Goal: Find specific page/section: Find specific page/section

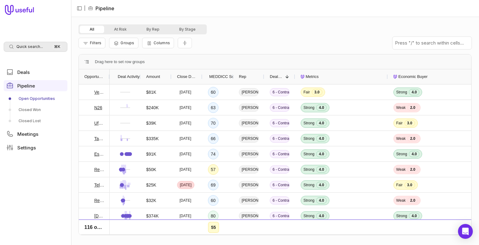
click at [34, 47] on span "Quick search..." at bounding box center [29, 46] width 27 height 5
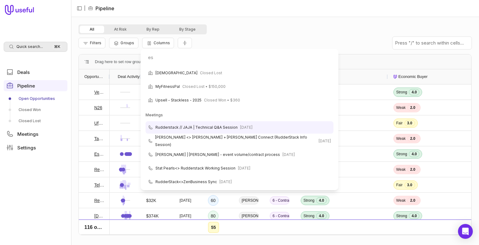
type input "e"
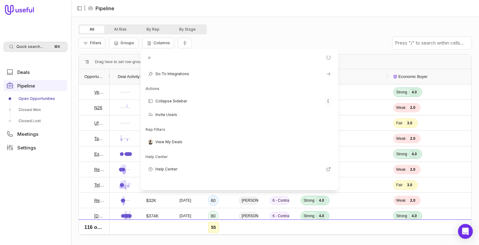
scroll to position [23, 0]
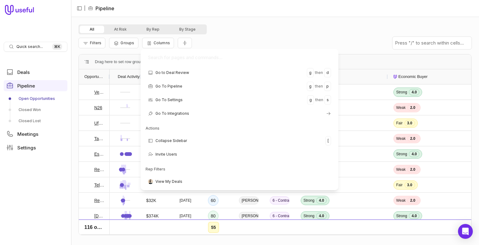
click at [40, 46] on html "Quick search... ⌘ K Deals Pipeline Open Opportunities Closed Won Closed Lost Me…" at bounding box center [239, 122] width 479 height 245
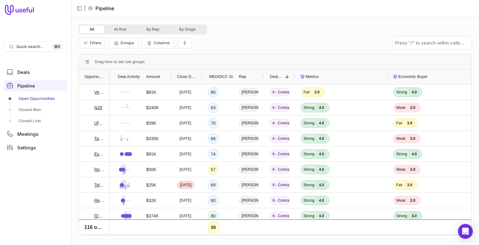
click at [40, 46] on span "Quick search..." at bounding box center [29, 46] width 27 height 5
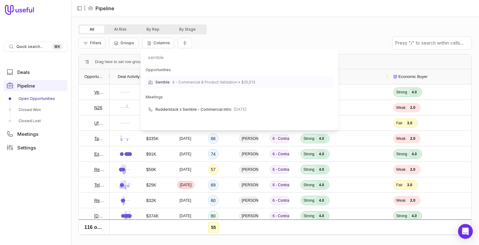
type input "semble"
click at [221, 83] on span "4 - Commercial & Product Validation • $25,513" at bounding box center [213, 82] width 83 height 7
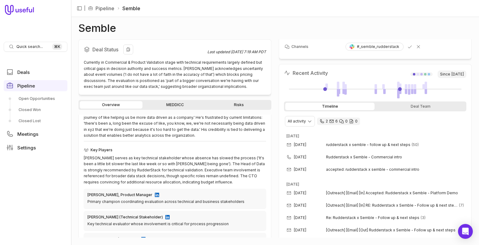
scroll to position [138, 0]
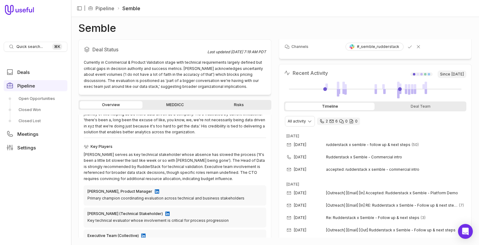
click at [167, 101] on link "MEDDICC" at bounding box center [175, 104] width 63 height 7
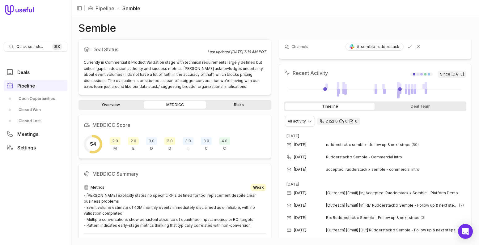
click at [108, 7] on link "Pipeline" at bounding box center [105, 8] width 19 height 7
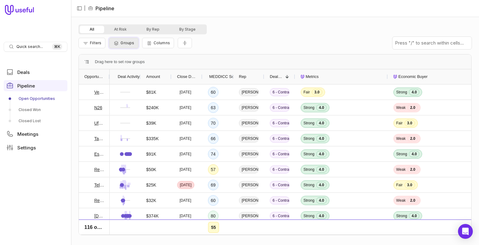
click at [124, 44] on span "Groups" at bounding box center [128, 42] width 14 height 5
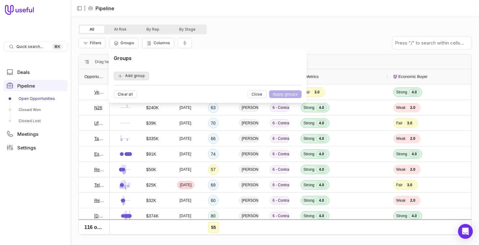
click at [132, 78] on button "Add group" at bounding box center [131, 76] width 35 height 8
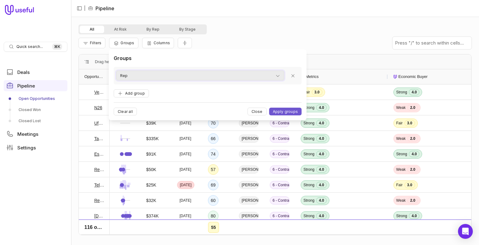
click at [131, 75] on div "Rep" at bounding box center [200, 75] width 160 height 7
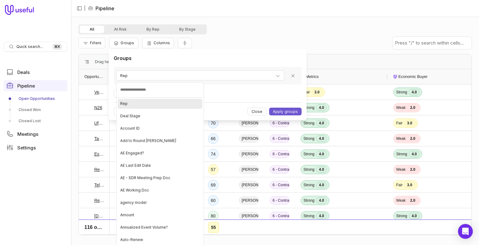
click at [135, 104] on div "Rep" at bounding box center [160, 104] width 85 height 10
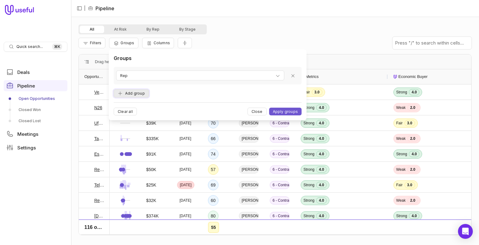
click at [131, 94] on button "Add group" at bounding box center [131, 93] width 35 height 8
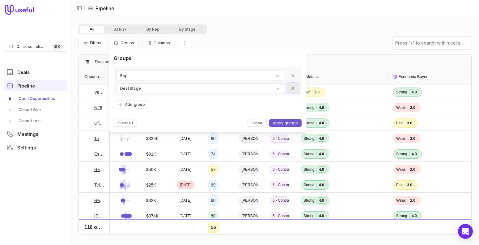
click at [293, 88] on icon "Remove group" at bounding box center [293, 88] width 5 height 5
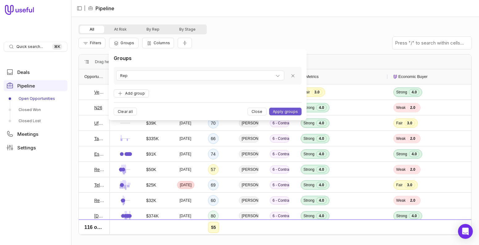
click at [189, 97] on div "Groups Rep Add group Clear all Close Apply groups" at bounding box center [208, 84] width 188 height 61
click at [283, 111] on button "Apply groups" at bounding box center [285, 112] width 32 height 8
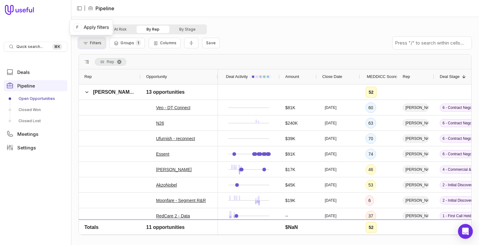
click at [95, 43] on span "Filters" at bounding box center [95, 42] width 11 height 5
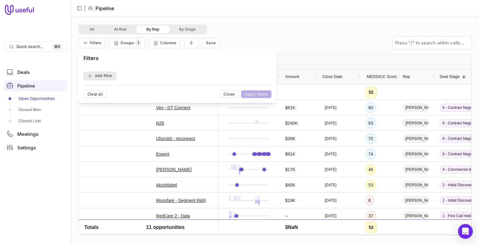
click at [104, 75] on button "Add filter" at bounding box center [99, 76] width 33 height 8
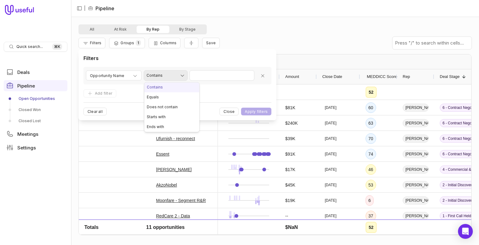
click at [157, 76] on html "Quick search... ⌘ K Deals Pipeline Open Opportunities Closed Won Closed Lost Me…" at bounding box center [239, 122] width 479 height 245
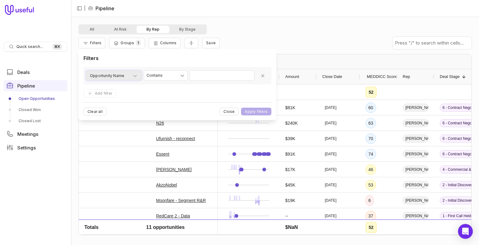
click at [128, 77] on div "Opportunity Name" at bounding box center [114, 75] width 48 height 7
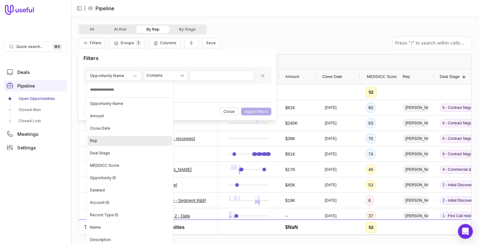
click at [106, 141] on div "Rep" at bounding box center [129, 141] width 85 height 10
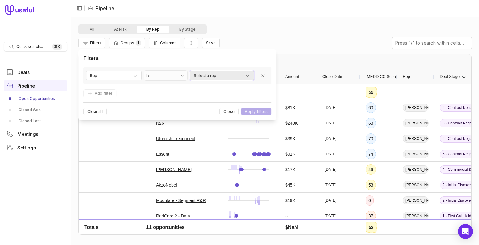
click at [234, 76] on div "Select a rep" at bounding box center [222, 75] width 56 height 7
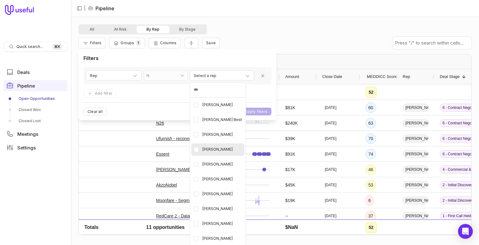
click at [198, 150] on Klasila "button" at bounding box center [196, 149] width 5 height 5
click at [193, 168] on div "[PERSON_NAME]" at bounding box center [217, 164] width 53 height 12
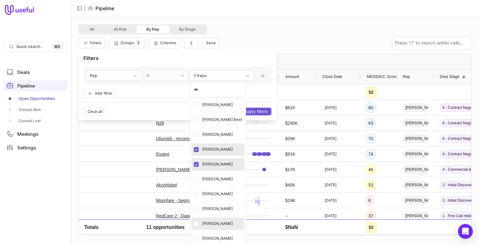
click at [197, 224] on Buchta "button" at bounding box center [196, 223] width 5 height 5
click at [197, 237] on Goodwin "button" at bounding box center [196, 238] width 5 height 5
click at [255, 113] on html "Quick search... ⌘ K Deals Pipeline Open Opportunities Closed Won Closed Lost Me…" at bounding box center [239, 122] width 479 height 245
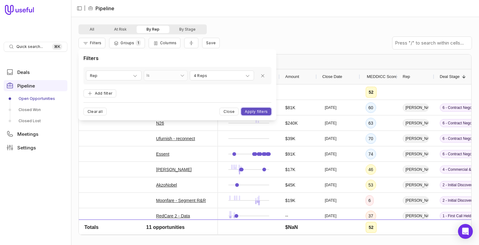
click at [256, 111] on button "Apply filters" at bounding box center [256, 112] width 30 height 8
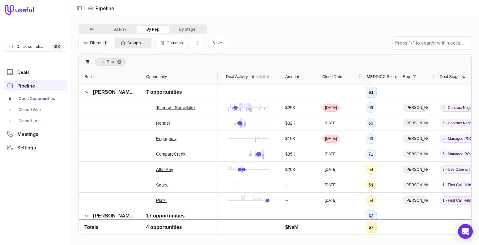
click at [135, 45] on span "Groups" at bounding box center [134, 42] width 14 height 5
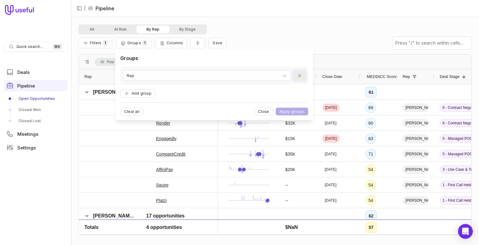
click at [298, 76] on icon "Remove group" at bounding box center [299, 75] width 5 height 5
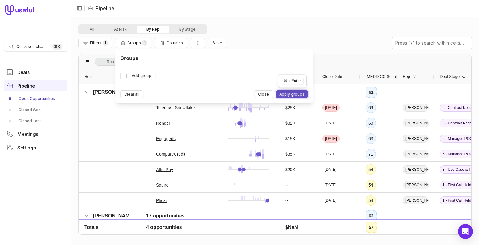
click at [288, 95] on button "Apply groups" at bounding box center [292, 94] width 32 height 8
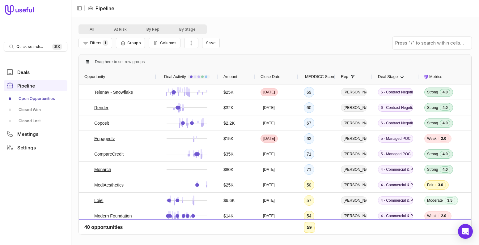
click at [238, 78] on div "Amount" at bounding box center [236, 77] width 26 height 12
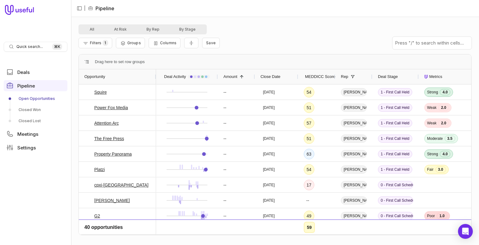
click at [238, 78] on span at bounding box center [240, 76] width 7 height 5
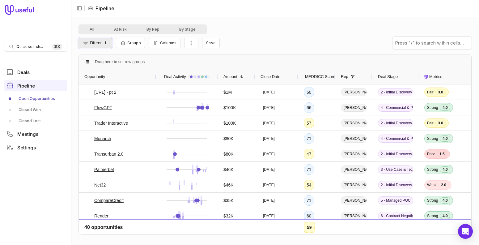
click at [84, 41] on icon "Filter Pipeline" at bounding box center [86, 43] width 6 height 5
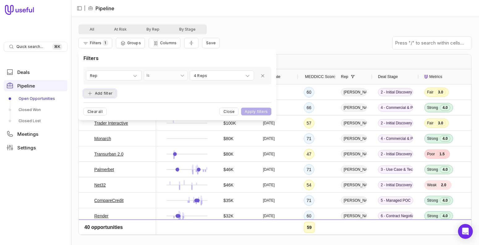
click at [111, 92] on button "Add filter" at bounding box center [99, 93] width 33 height 8
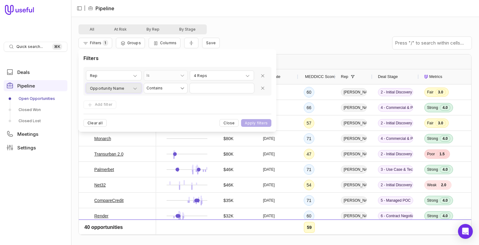
click at [109, 89] on span "Opportunity Name" at bounding box center [107, 88] width 34 height 7
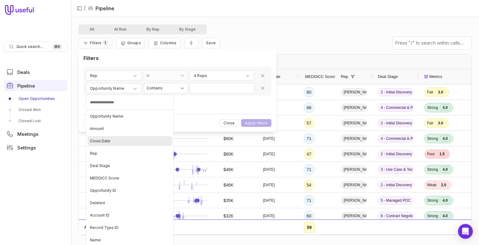
click at [102, 142] on span "Close Date" at bounding box center [100, 140] width 20 height 5
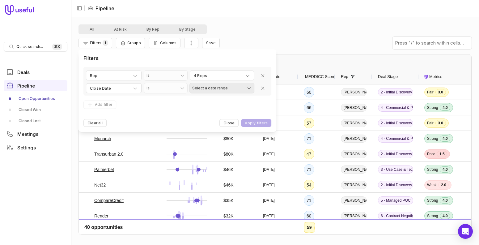
click at [209, 91] on html "Quick search... ⌘ K Deals Pipeline Open Opportunities Closed Won Closed Lost Me…" at bounding box center [239, 122] width 479 height 245
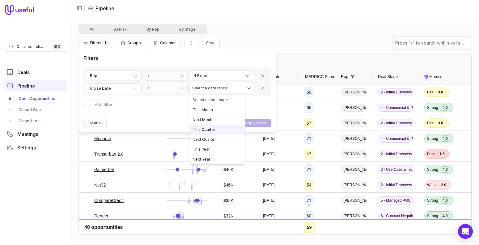
select select "**********"
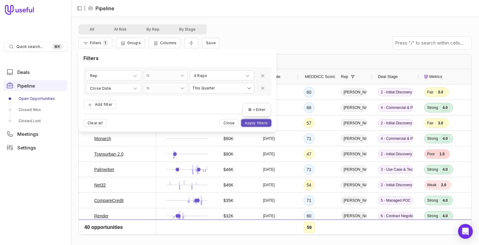
click at [257, 122] on button "Apply filters" at bounding box center [256, 123] width 30 height 8
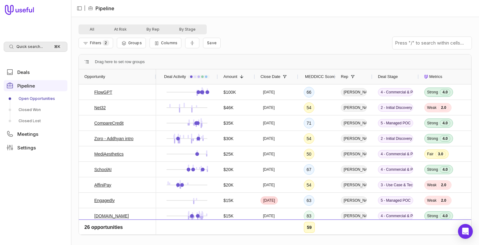
click at [30, 47] on span "Quick search..." at bounding box center [29, 46] width 27 height 5
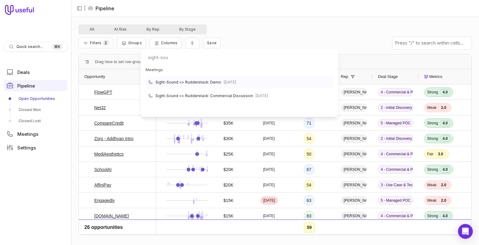
type input "sight-sou"
click at [195, 81] on span "Sight-Sound <> Rudderstack: Demo" at bounding box center [188, 82] width 66 height 7
